Goal: Task Accomplishment & Management: Manage account settings

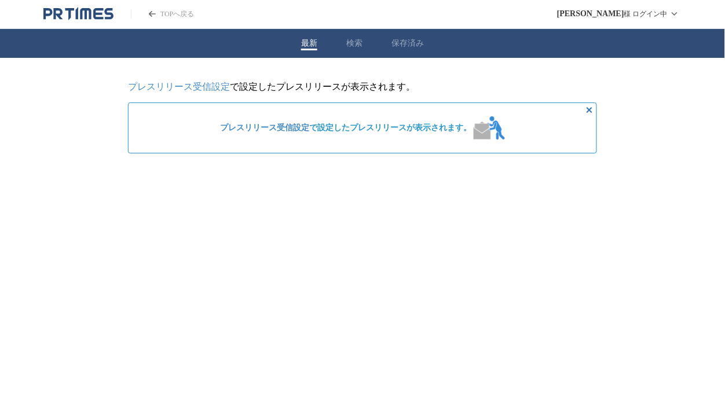
click at [373, 131] on span "プレスリリース受信設定 で設定したプレスリリースが表示されます。" at bounding box center [345, 128] width 251 height 10
click at [345, 162] on section "プレスリリース受信設定 で設定したプレスリリースが表示されます。 プレスリリース受信設定 で設定したプレスリリースが表示されます。" at bounding box center [362, 126] width 469 height 91
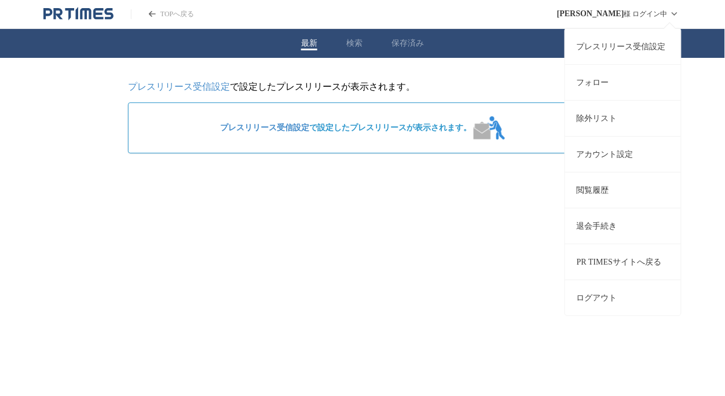
click at [649, 19] on div "常松 心平 様 ログイン中 プレスリリース受信設定 フォロー 除外リスト アカウント設定 閲覧履歴 退会手続き PR TIMESサイトへ戻る ログアウト" at bounding box center [619, 14] width 124 height 28
click at [640, 41] on link "プレスリリース受信設定" at bounding box center [623, 46] width 116 height 36
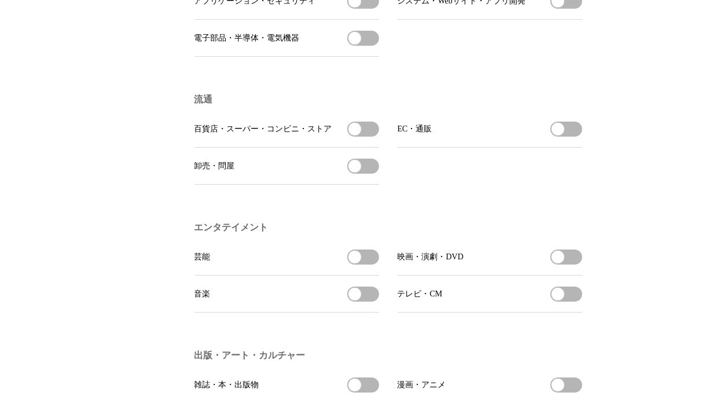
scroll to position [770, 0]
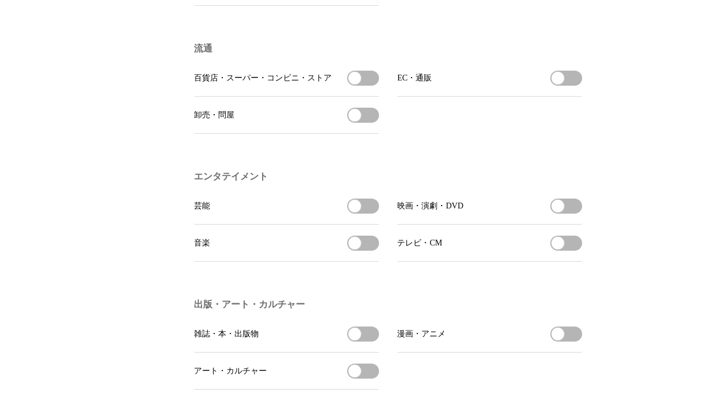
click at [371, 214] on button "芸能を受信する" at bounding box center [363, 206] width 32 height 15
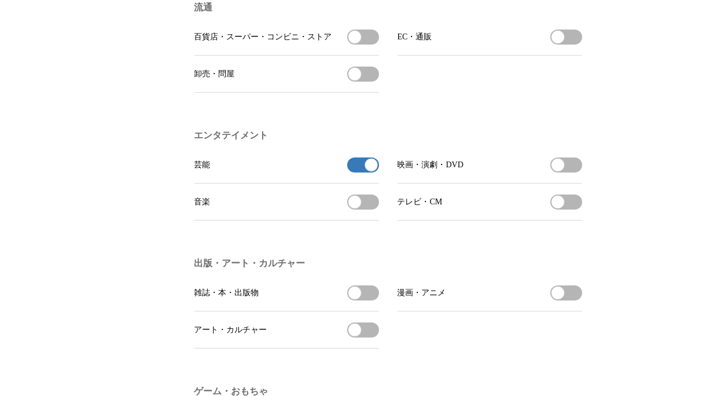
scroll to position [834, 0]
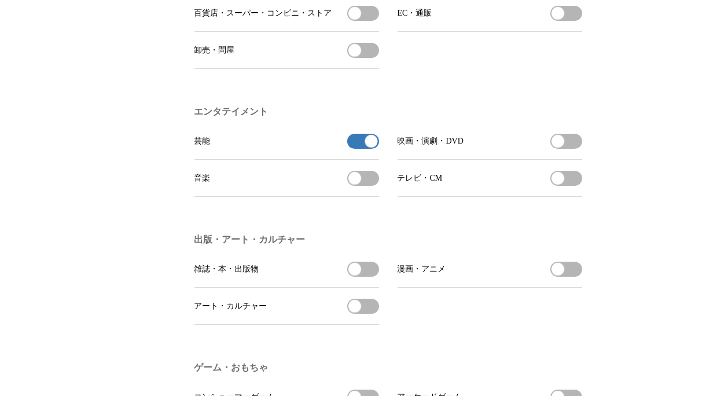
click at [367, 186] on button "音楽を受信する" at bounding box center [363, 178] width 32 height 15
click at [368, 277] on button "雑誌・本・出版物を受信する" at bounding box center [363, 269] width 32 height 15
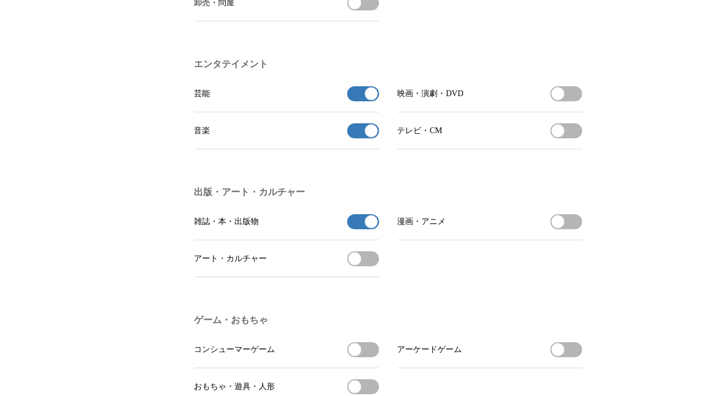
scroll to position [883, 0]
click at [362, 265] on button "アート・カルチャーを受信する" at bounding box center [363, 257] width 32 height 15
click at [573, 228] on button "漫画・アニメを受信する" at bounding box center [567, 220] width 32 height 15
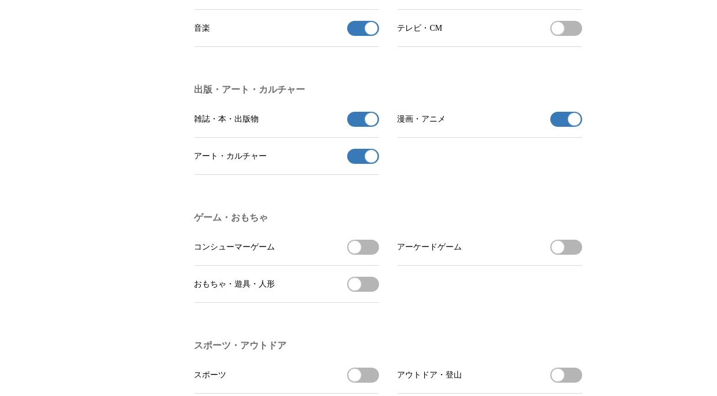
scroll to position [979, 0]
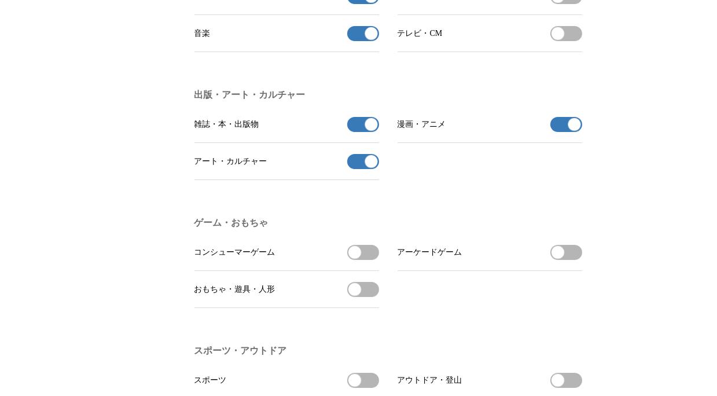
click at [372, 260] on button "コンシューマーゲームを受信する" at bounding box center [363, 252] width 32 height 15
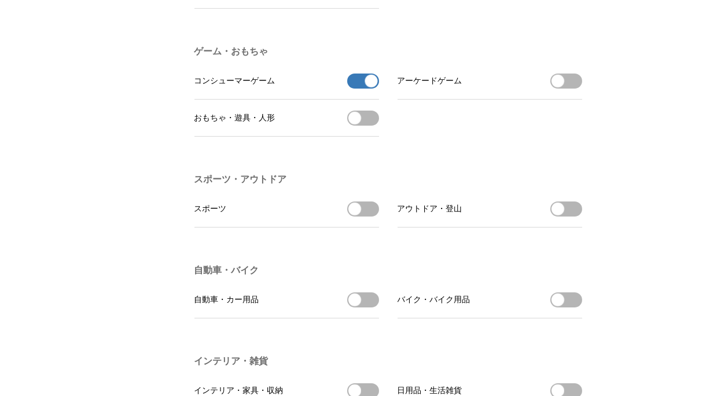
scroll to position [1152, 0]
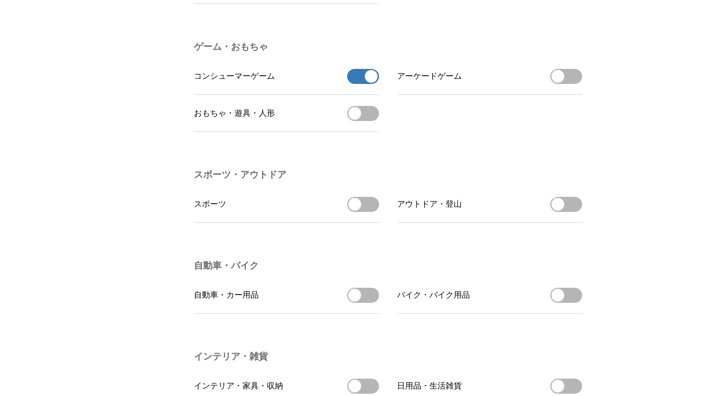
click at [364, 212] on button "スポーツを受信する" at bounding box center [363, 204] width 32 height 15
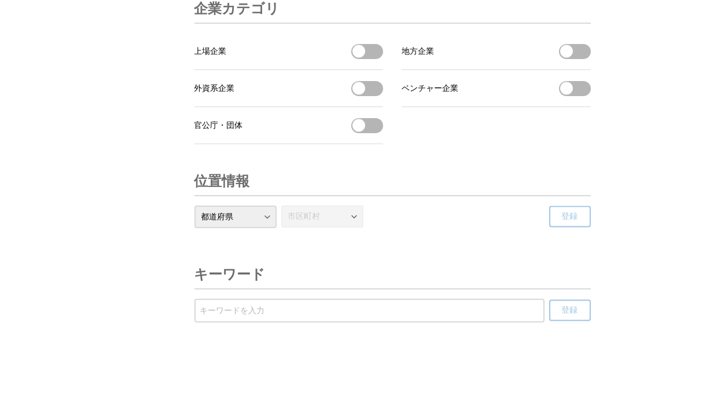
scroll to position [3972, 0]
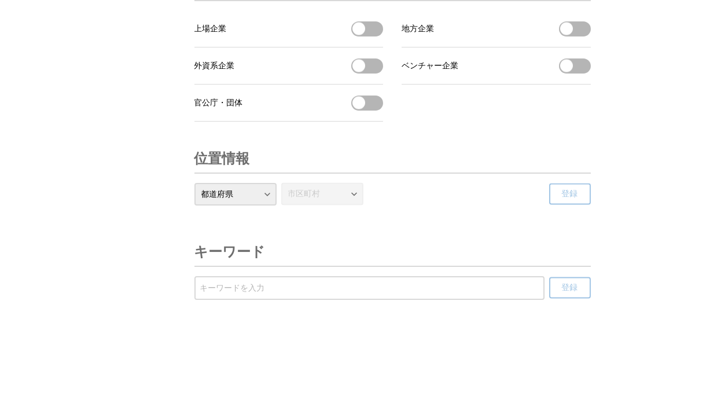
click at [346, 283] on input "受信するキーワードを登録する" at bounding box center [369, 288] width 339 height 13
click at [386, 290] on input "受信するキーワードを登録する" at bounding box center [369, 288] width 339 height 13
paste input "ゲームス"
type input "コーエーテクモゲームス"
click at [558, 287] on button "登録" at bounding box center [571, 287] width 42 height 21
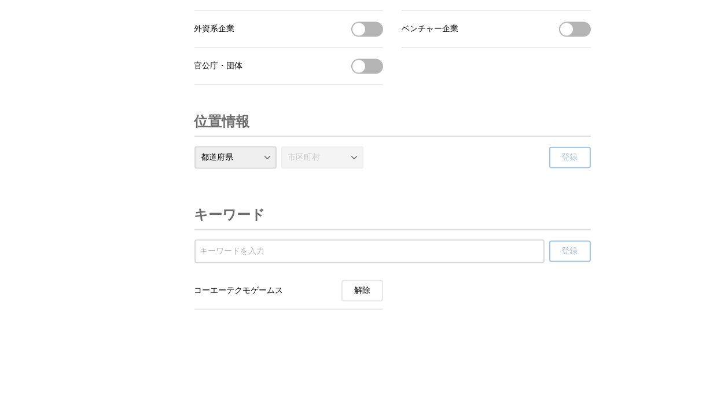
click at [439, 263] on div at bounding box center [370, 251] width 350 height 24
click at [420, 258] on input "受信するキーワードを登録する" at bounding box center [369, 251] width 339 height 13
type input "出版"
click at [561, 262] on button "登録" at bounding box center [571, 250] width 42 height 21
click at [409, 263] on div at bounding box center [370, 251] width 350 height 24
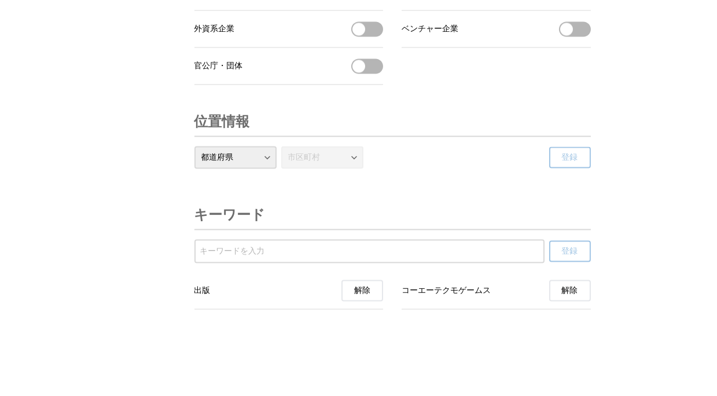
click at [401, 258] on input "受信するキーワードを登録する" at bounding box center [369, 251] width 339 height 13
type input "絵本"
click at [580, 262] on button "登録" at bounding box center [571, 250] width 42 height 21
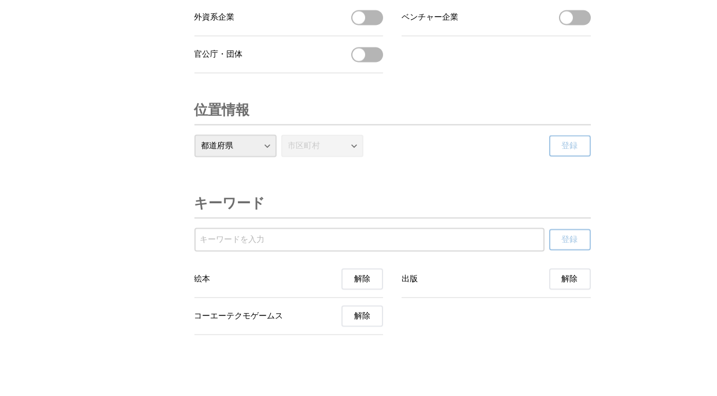
click at [267, 157] on select "都道府県 北海道 青森県 岩手県 宮城県 秋田県 山形県 福島県 茨城県 栃木県 群馬県 埼玉県 千葉県 東京都 神奈川県 新潟県 富山県 石川県 福井県 山…" at bounding box center [236, 145] width 82 height 23
select select "12"
click at [195, 157] on select "都道府県 北海道 青森県 岩手県 宮城県 秋田県 山形県 福島県 茨城県 栃木県 群馬県 埼玉県 千葉県 東京都 神奈川県 新潟県 富山県 石川県 福井県 山…" at bounding box center [236, 145] width 82 height 23
click at [339, 157] on select "市区町村 千葉市 銚子市 市川市 船橋市 館山市 木更津市 松戸市 野田市 茂原市 成田市 佐倉市 東金市 旭市 習志野市 柏市 勝浦市 市原市 流山市 八千…" at bounding box center [322, 145] width 82 height 23
select select "12100"
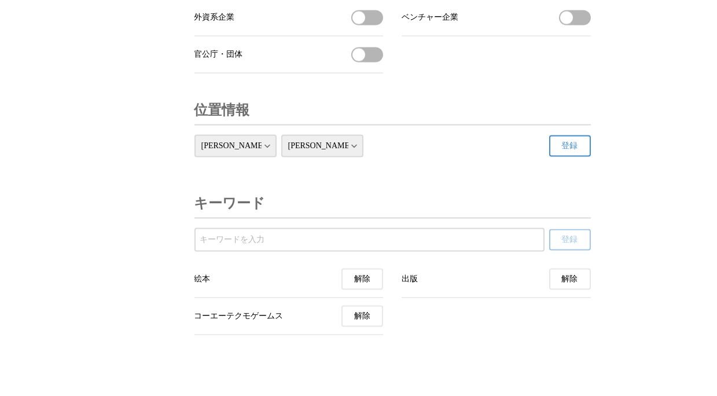
click at [281, 157] on select "市区町村 千葉市 銚子市 市川市 船橋市 館山市 木更津市 松戸市 野田市 茂原市 成田市 佐倉市 東金市 旭市 習志野市 柏市 勝浦市 市原市 流山市 八千…" at bounding box center [322, 145] width 82 height 23
click at [576, 151] on span "登録" at bounding box center [570, 146] width 16 height 10
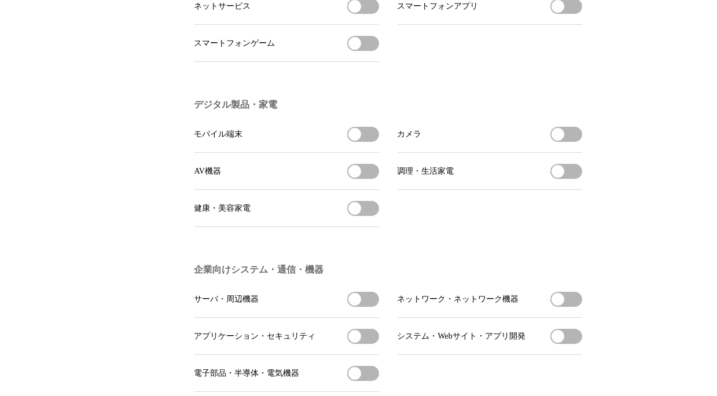
scroll to position [0, 0]
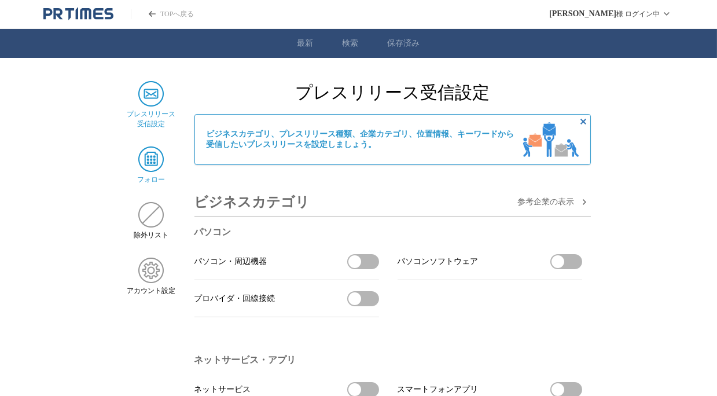
click at [153, 172] on img at bounding box center [150, 159] width 25 height 25
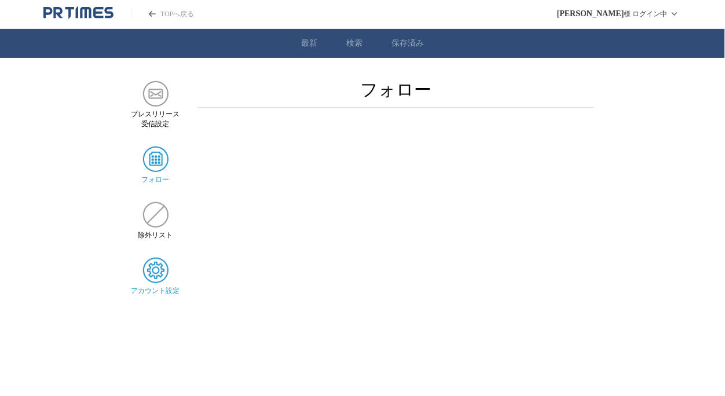
click at [162, 283] on img at bounding box center [155, 270] width 25 height 25
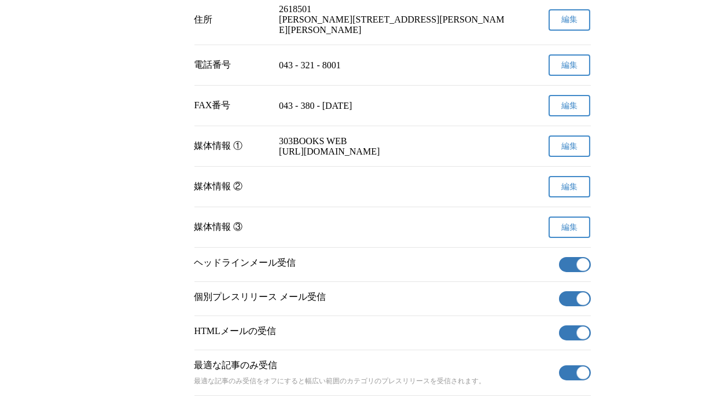
scroll to position [292, 0]
